Goal: Information Seeking & Learning: Learn about a topic

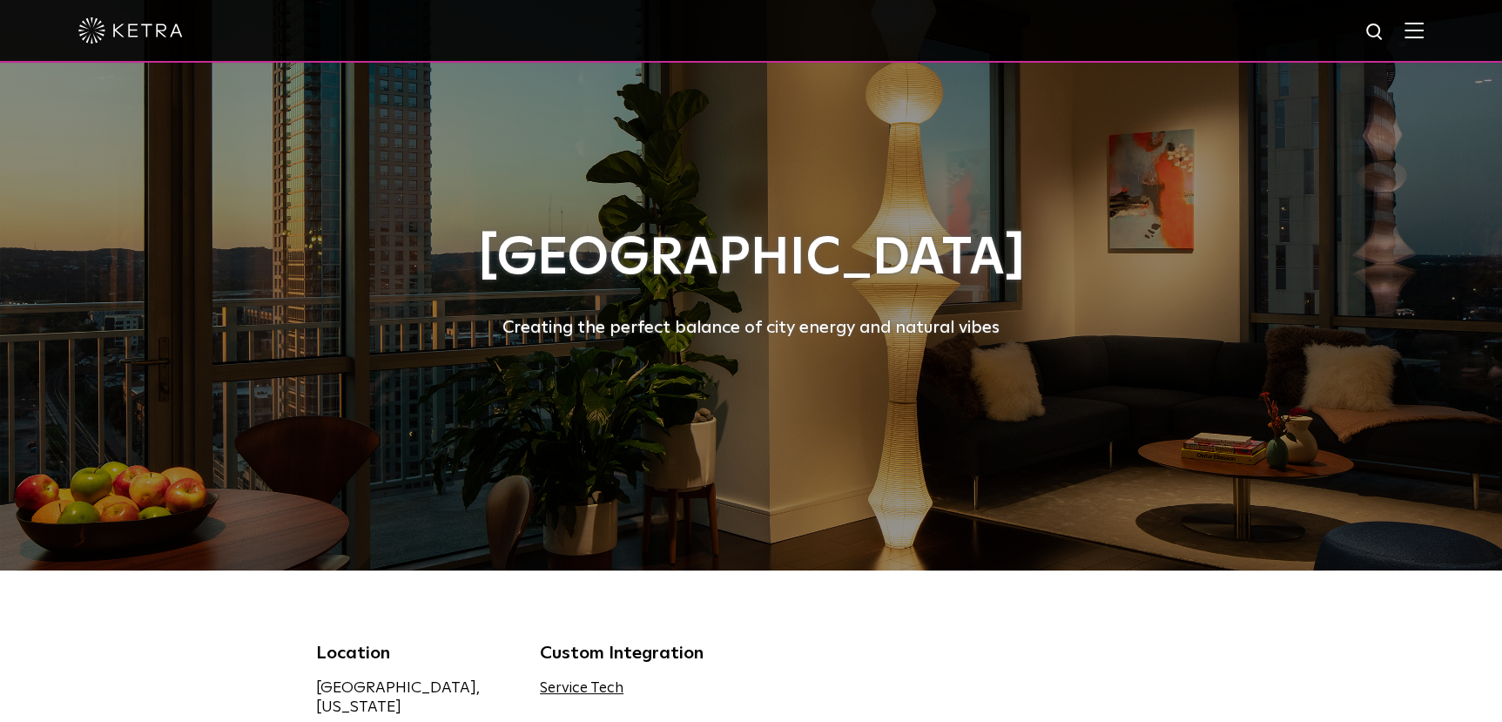
click at [1424, 30] on img at bounding box center [1413, 30] width 19 height 17
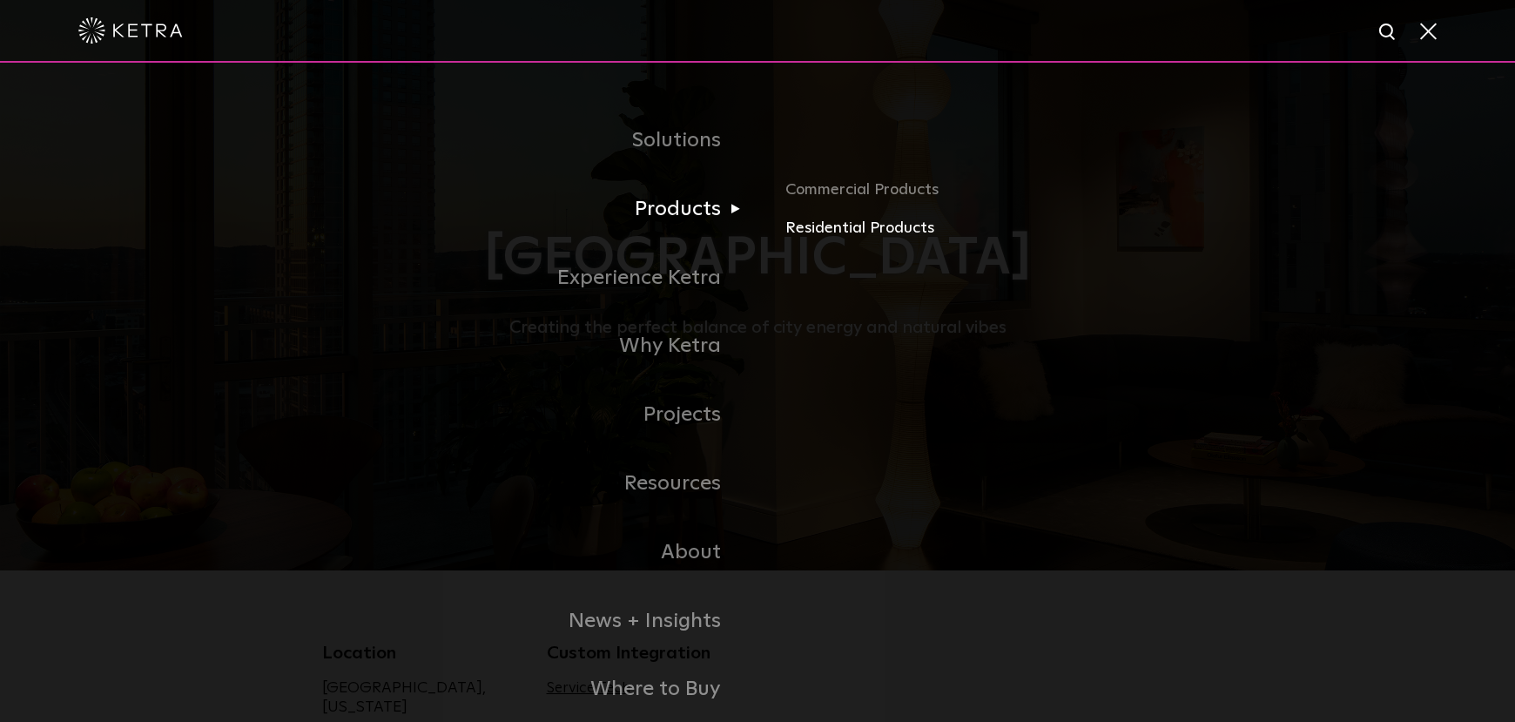
click at [838, 224] on link "Residential Products" at bounding box center [988, 228] width 407 height 25
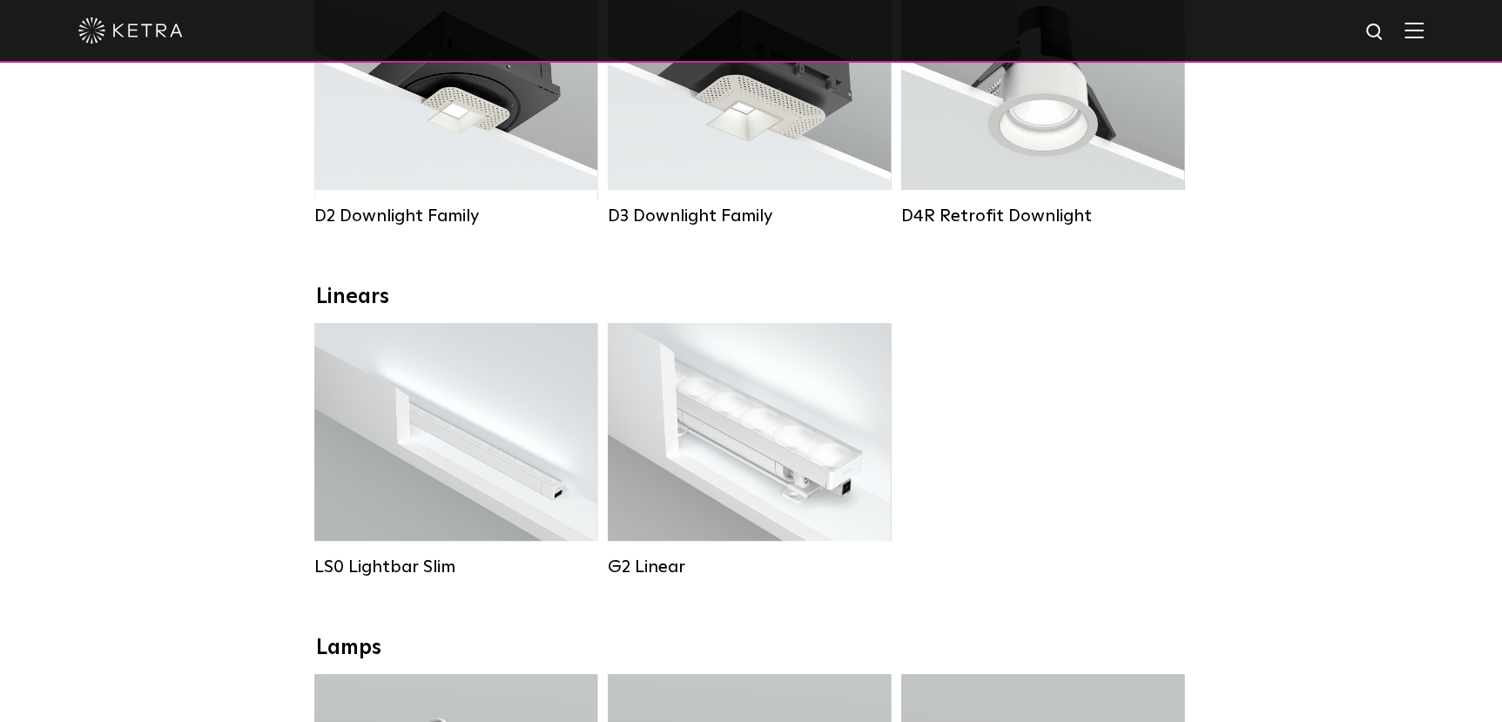
scroll to position [435, 0]
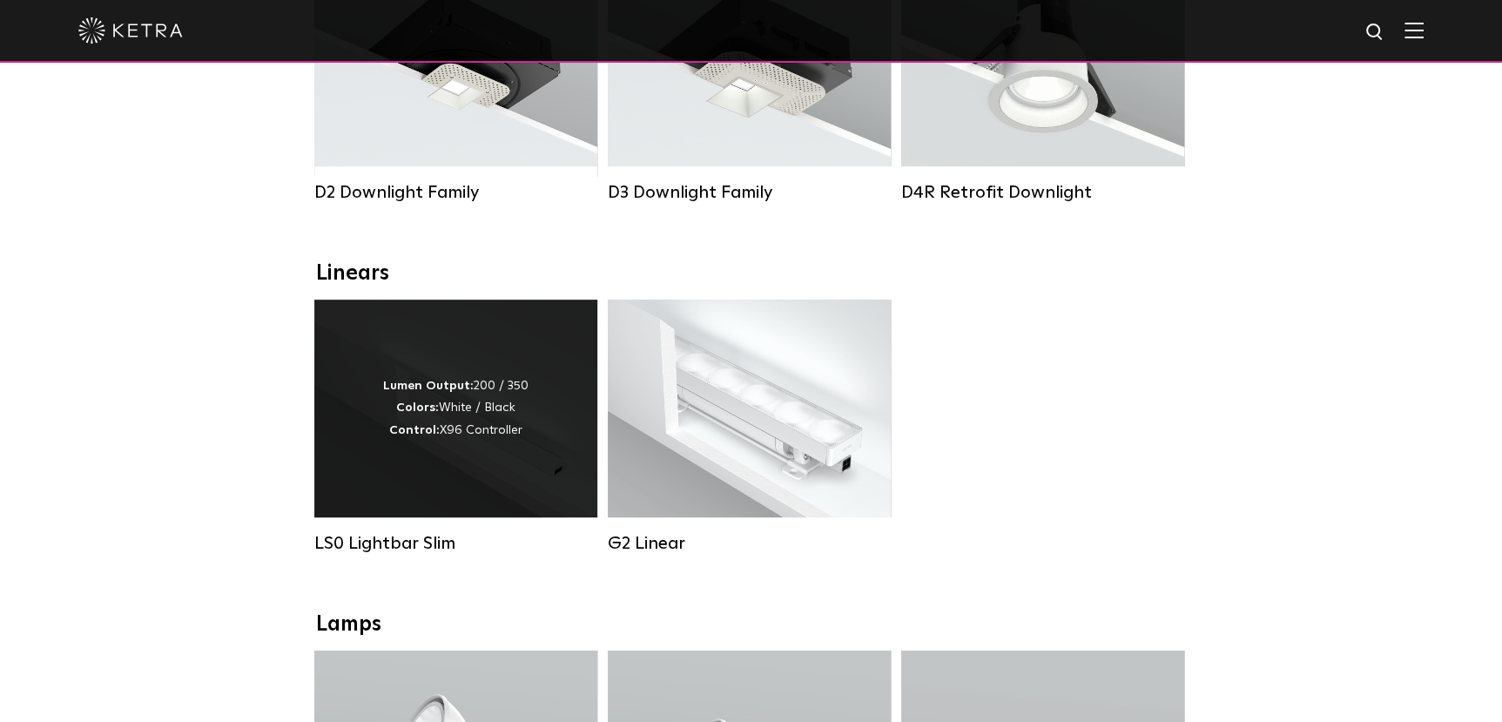
click at [410, 456] on div "Lumen Output: 200 / 350 Colors: White / Black Control: X96 Controller" at bounding box center [455, 409] width 283 height 218
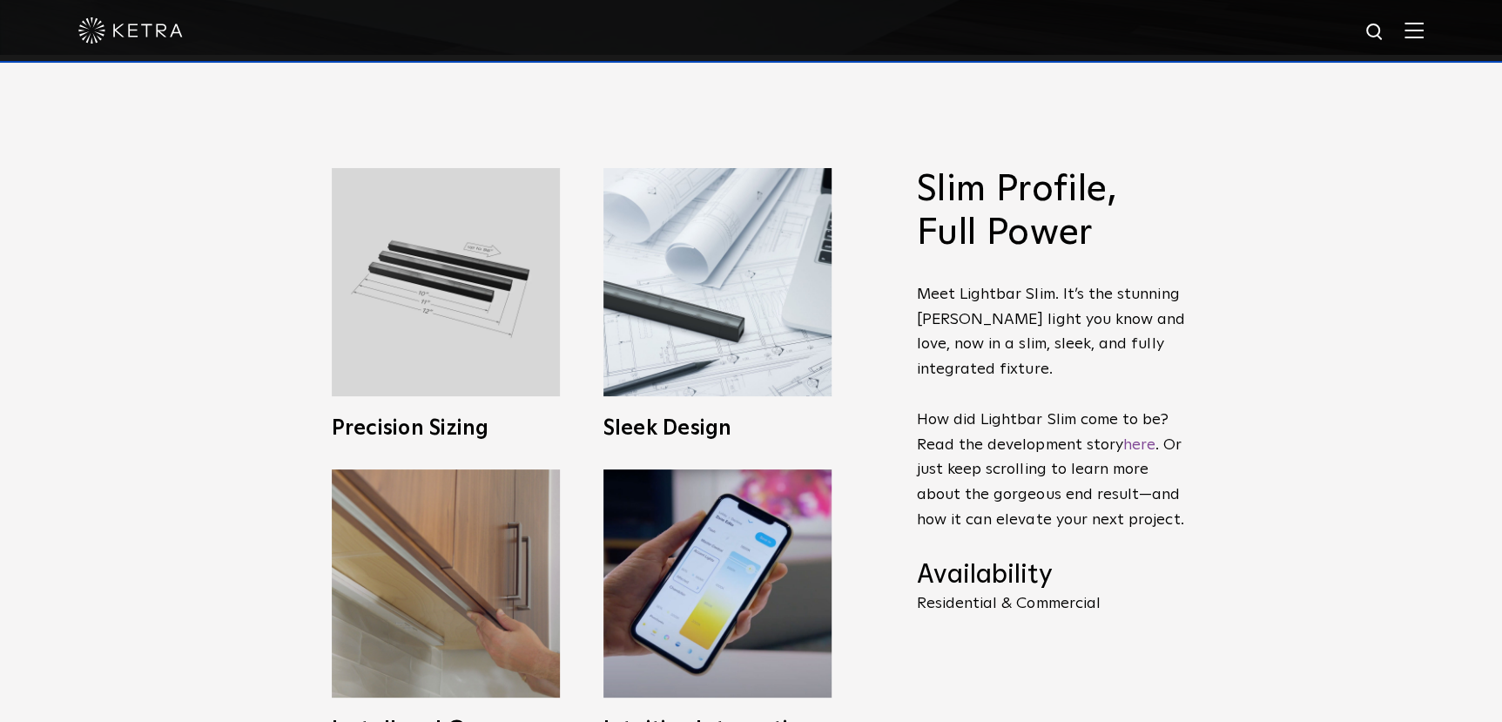
scroll to position [609, 0]
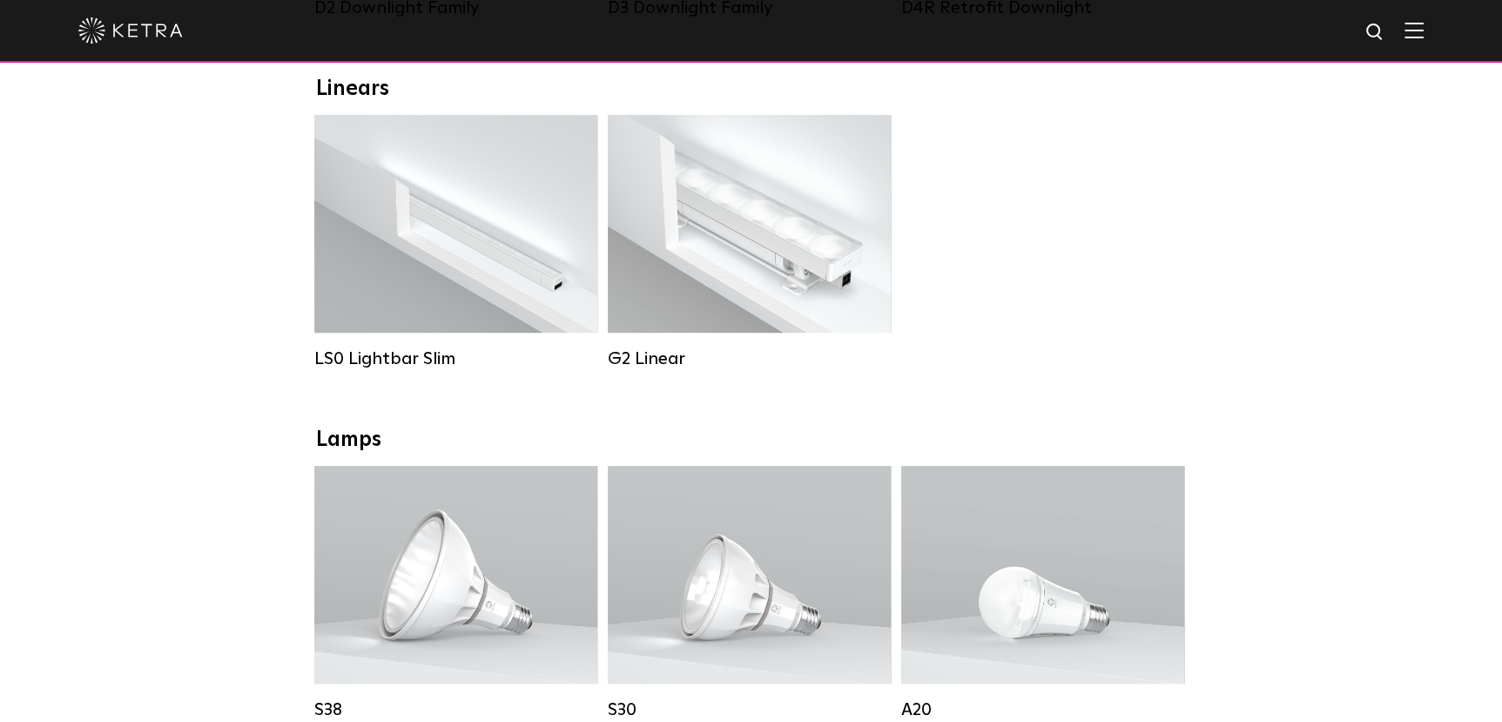
scroll to position [435, 0]
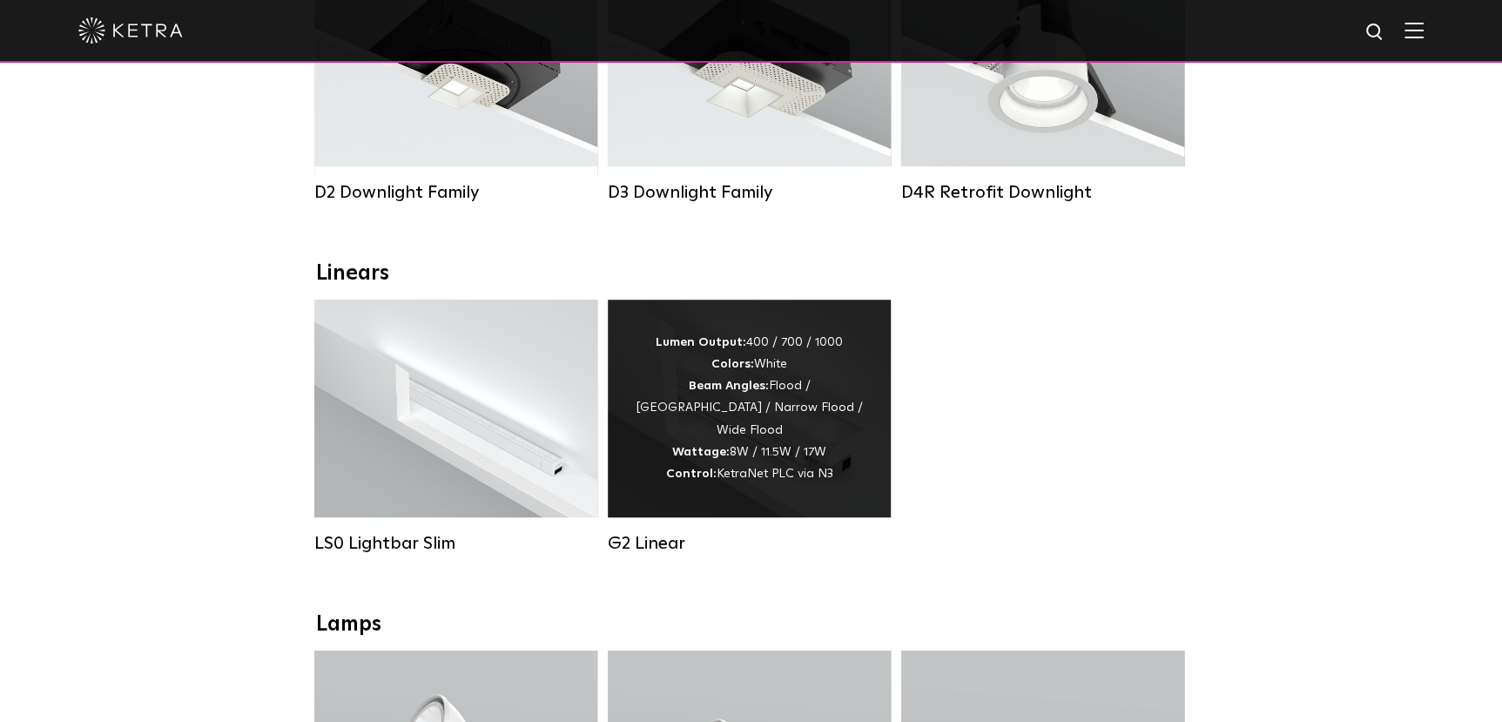
click at [672, 438] on div "Lumen Output: 400 / 700 / 1000 Colors: White Beam Angles: Flood / Graze / Narro…" at bounding box center [749, 408] width 231 height 153
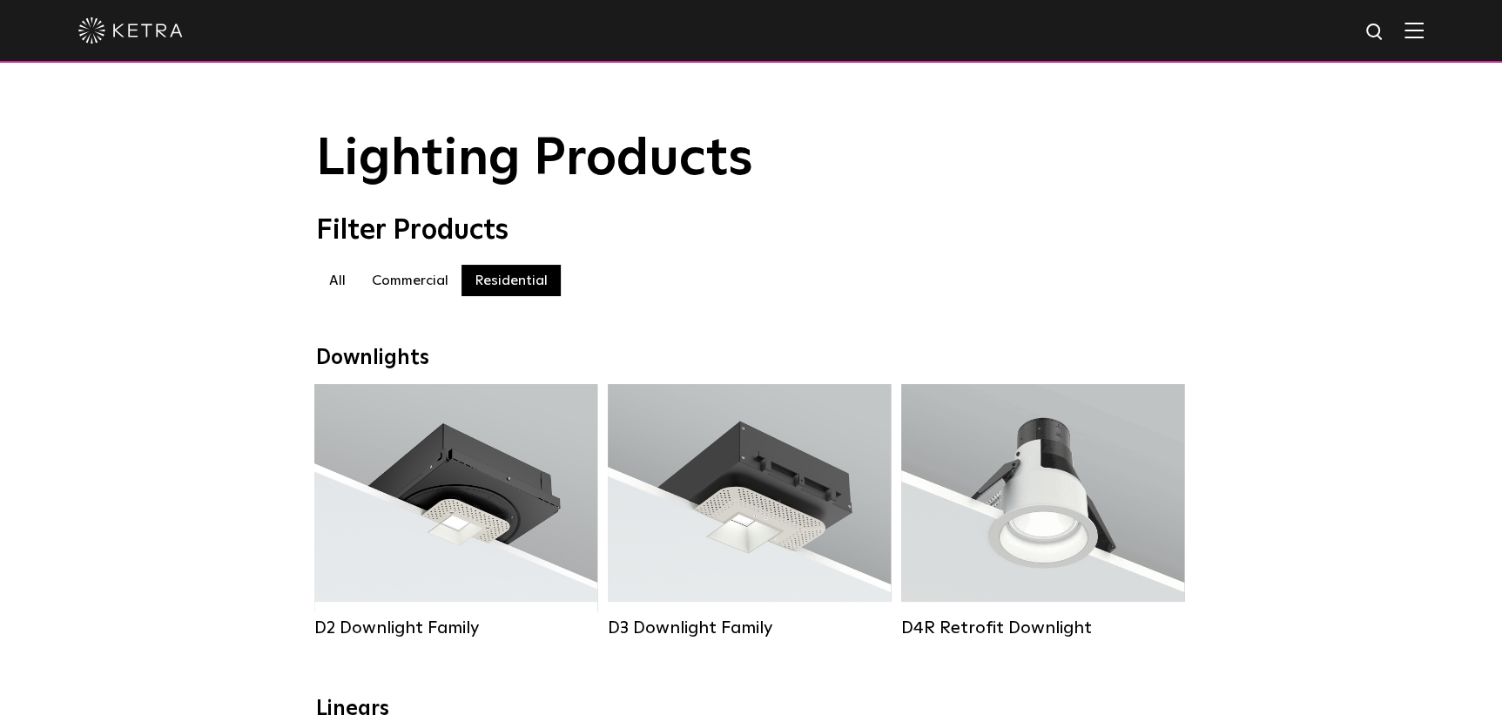
click at [414, 290] on label "Commercial" at bounding box center [410, 280] width 103 height 31
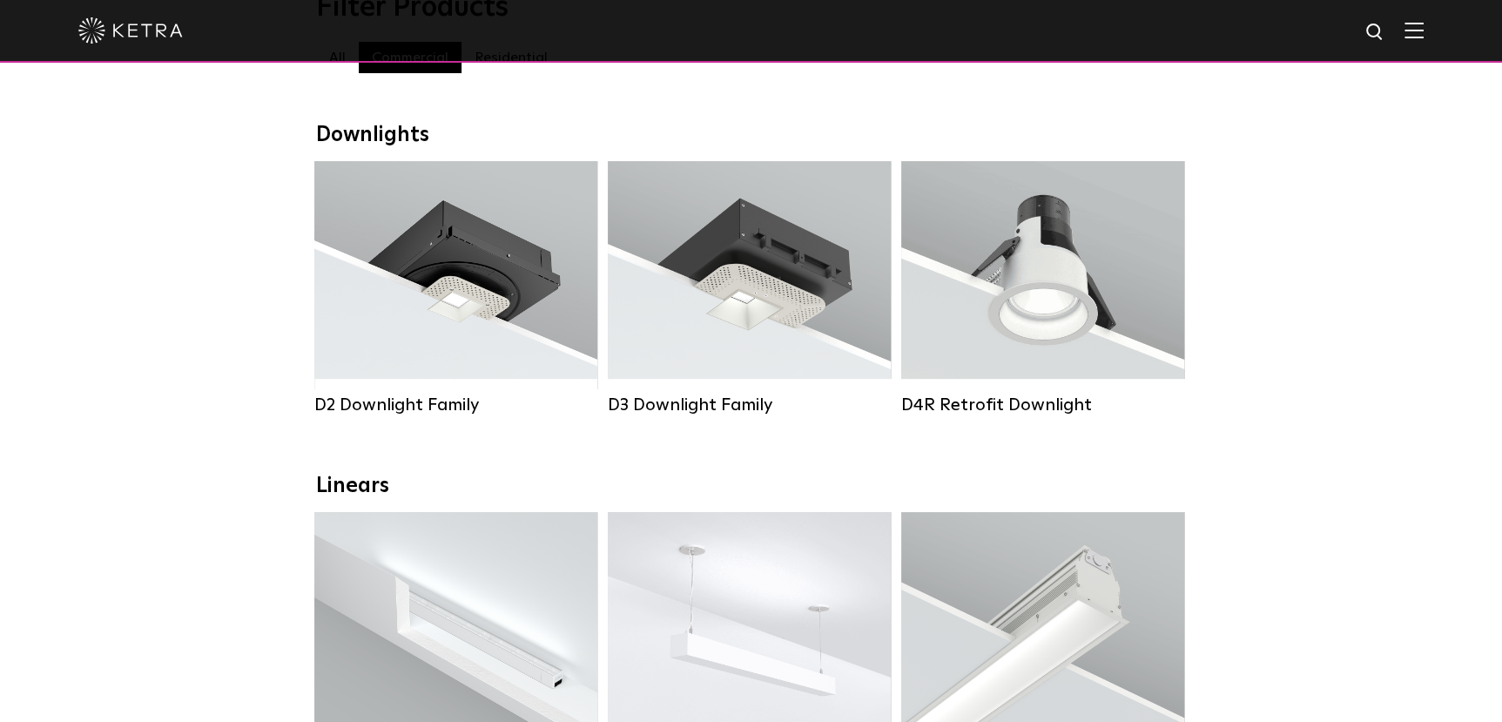
scroll to position [435, 0]
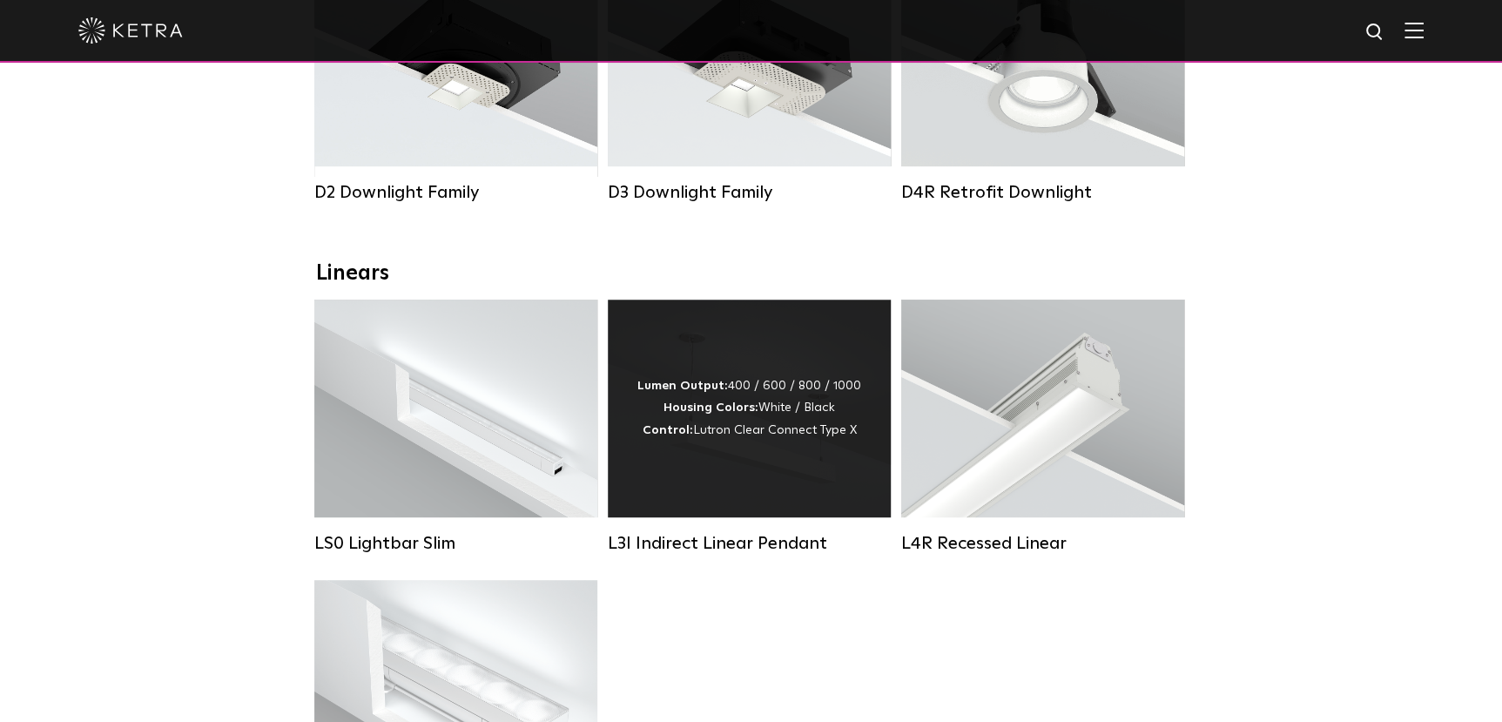
click at [727, 471] on div "Lumen Output: 400 / 600 / 800 / 1000 Housing Colors: White / Black Control: Lut…" at bounding box center [749, 409] width 283 height 218
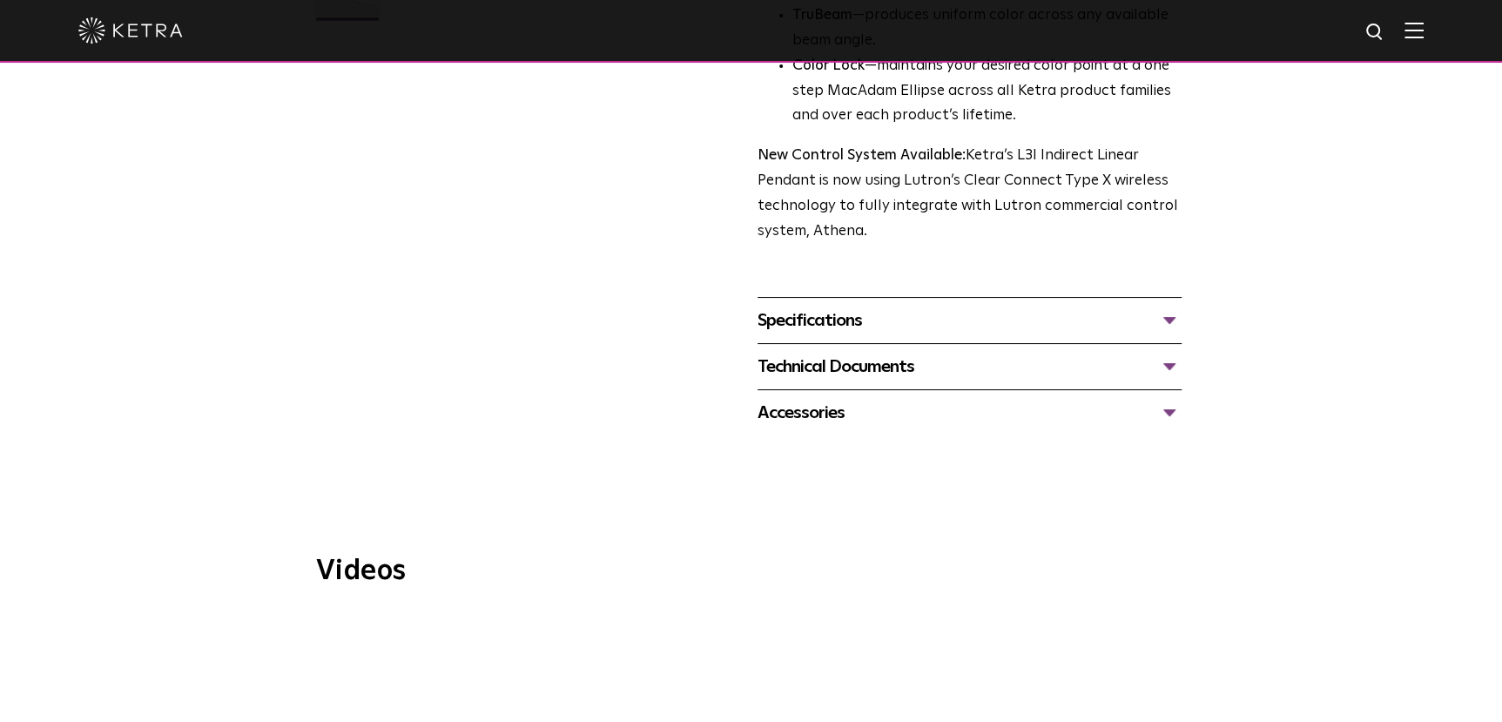
scroll to position [609, 0]
click at [1172, 306] on div "Specifications" at bounding box center [969, 320] width 424 height 28
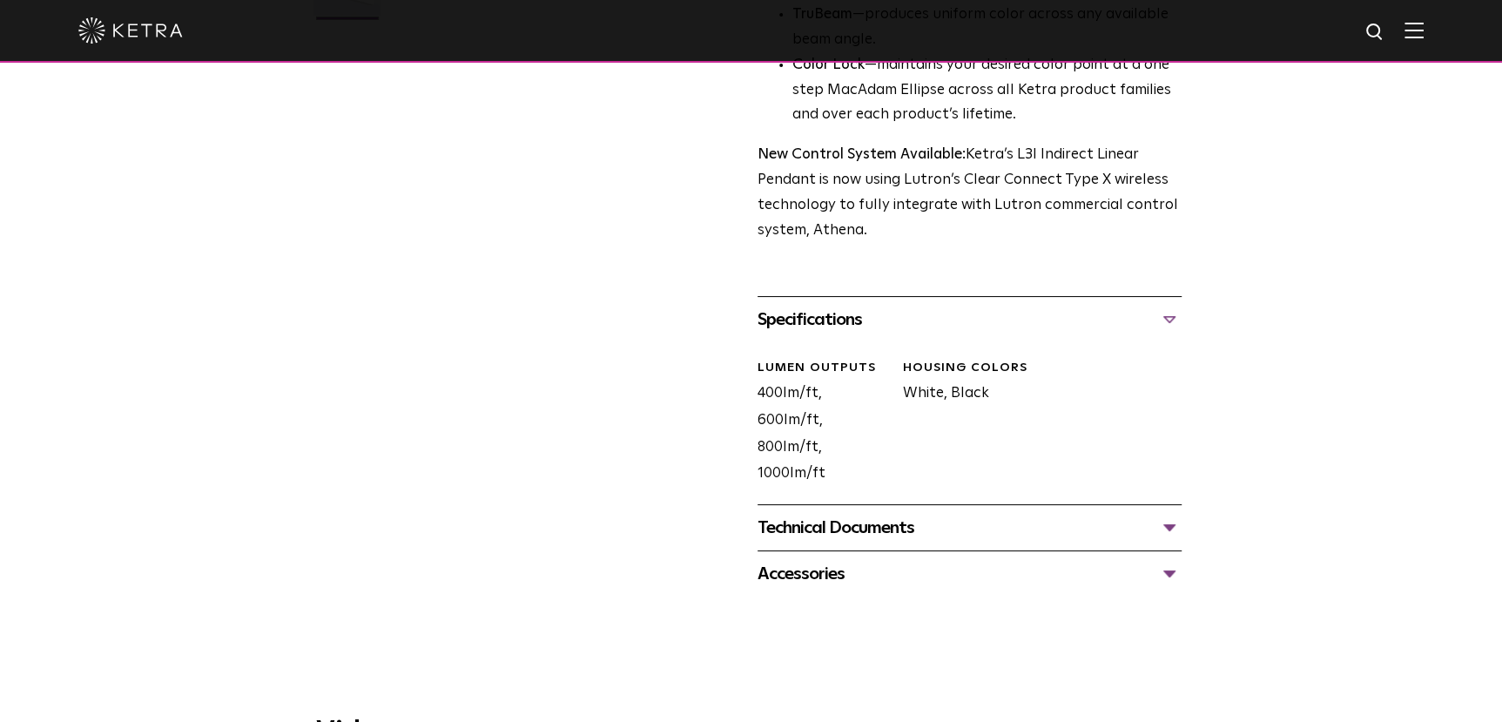
click at [1161, 514] on div "Technical Documents" at bounding box center [969, 528] width 424 height 28
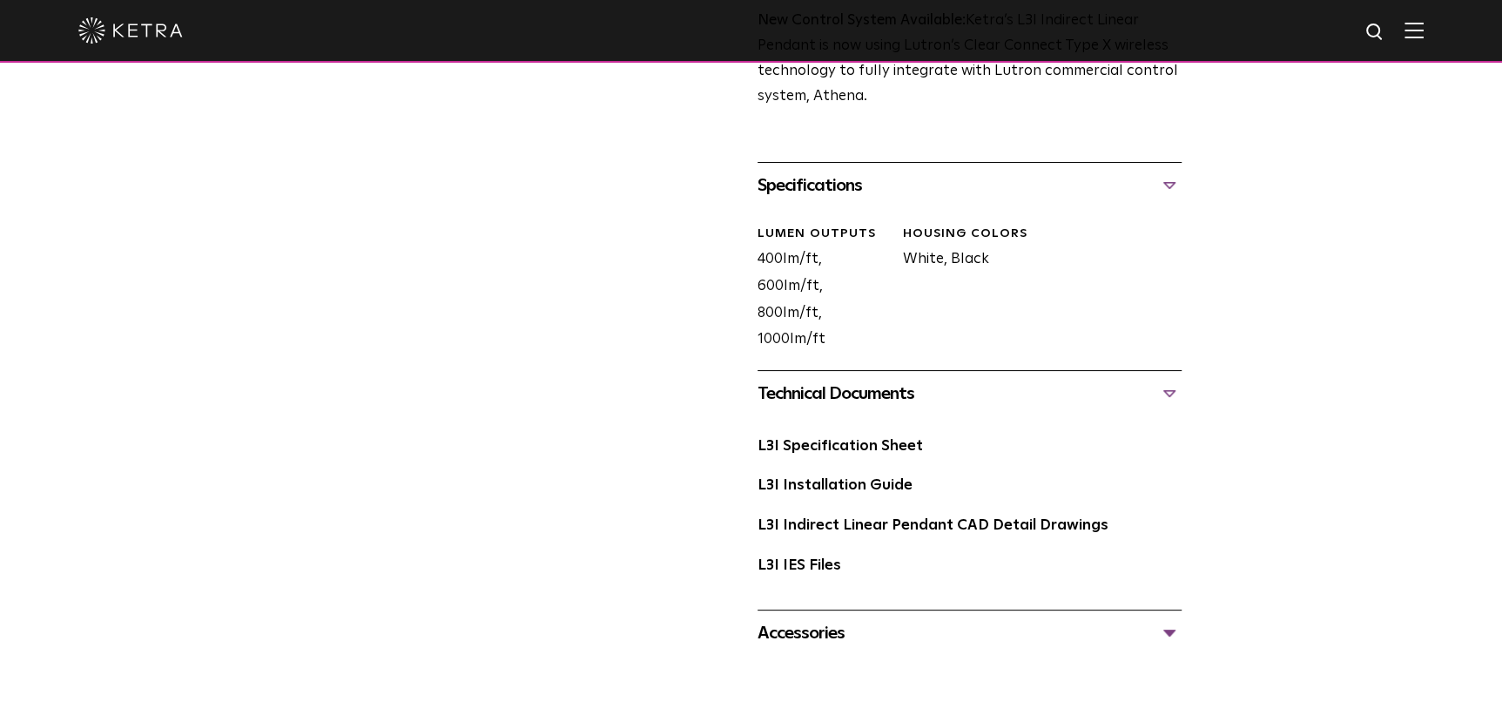
scroll to position [871, 0]
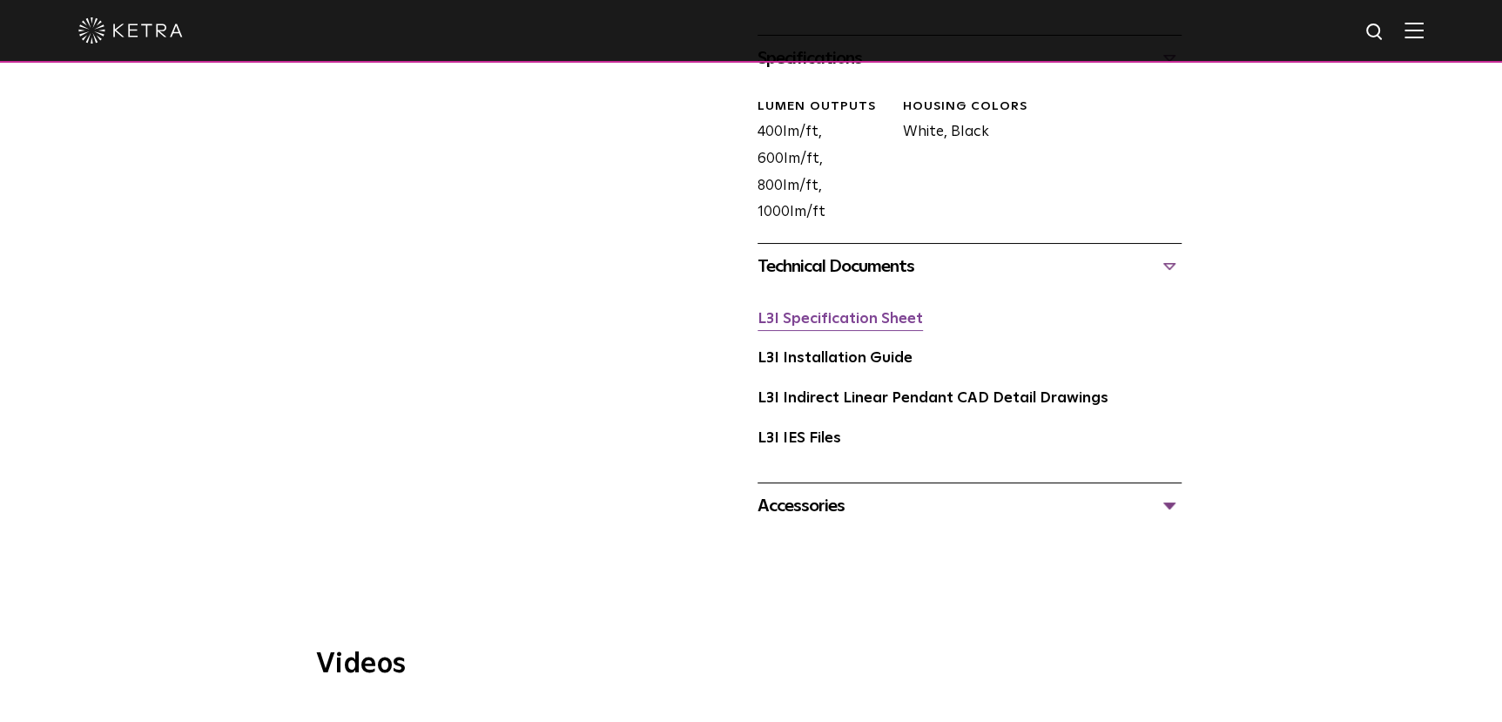
click at [876, 312] on link "L3I Specification Sheet" at bounding box center [839, 319] width 165 height 15
